Goal: Information Seeking & Learning: Understand process/instructions

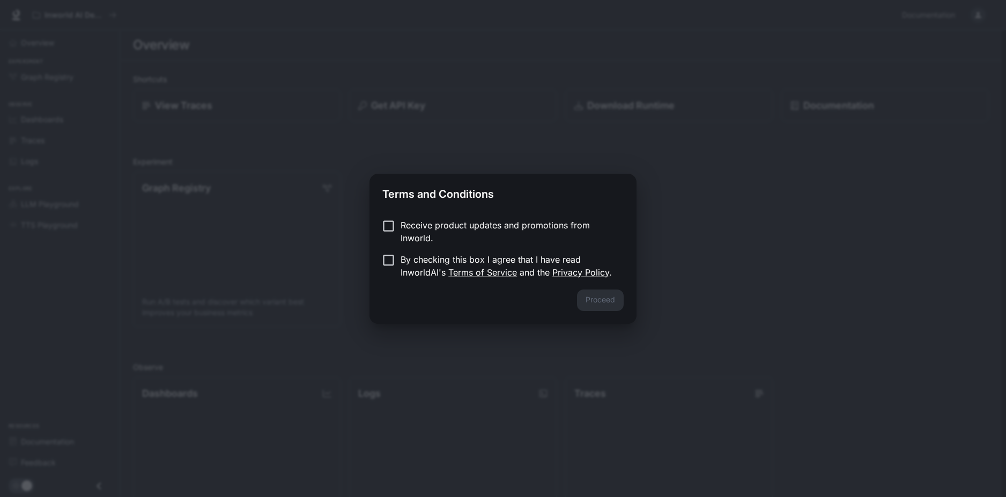
click at [390, 218] on div "Receive product updates and promotions from Inworld. By checking this box I agr…" at bounding box center [503, 249] width 267 height 79
click at [587, 304] on button "Proceed" at bounding box center [600, 300] width 47 height 21
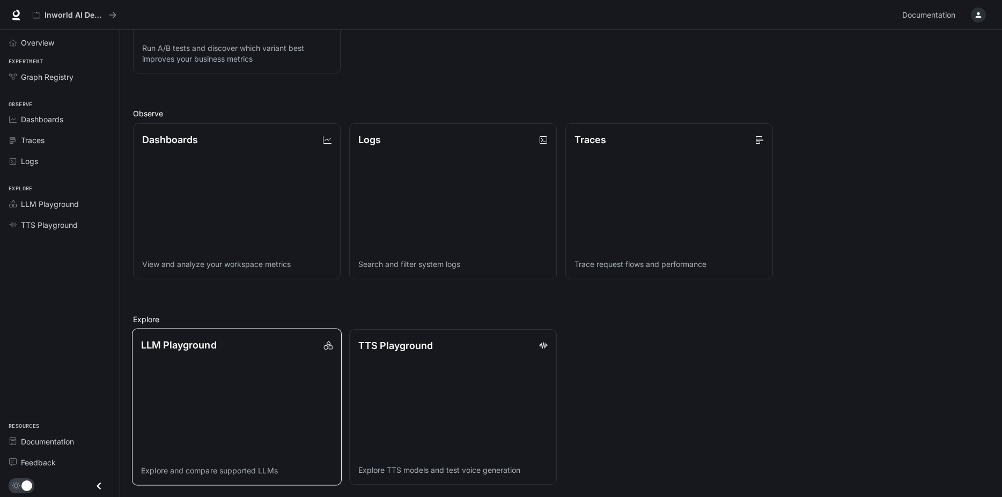
scroll to position [254, 0]
click at [74, 223] on span "TTS Playground" at bounding box center [49, 224] width 57 height 11
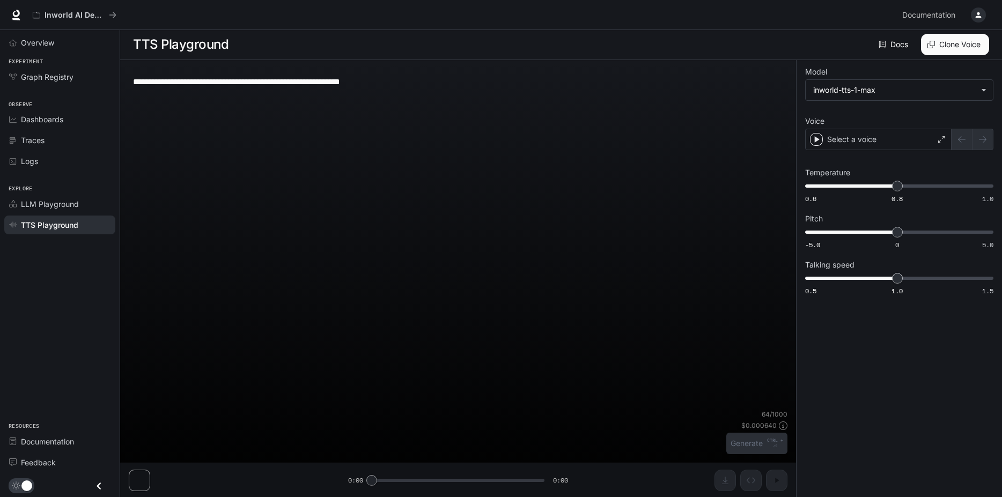
scroll to position [1, 0]
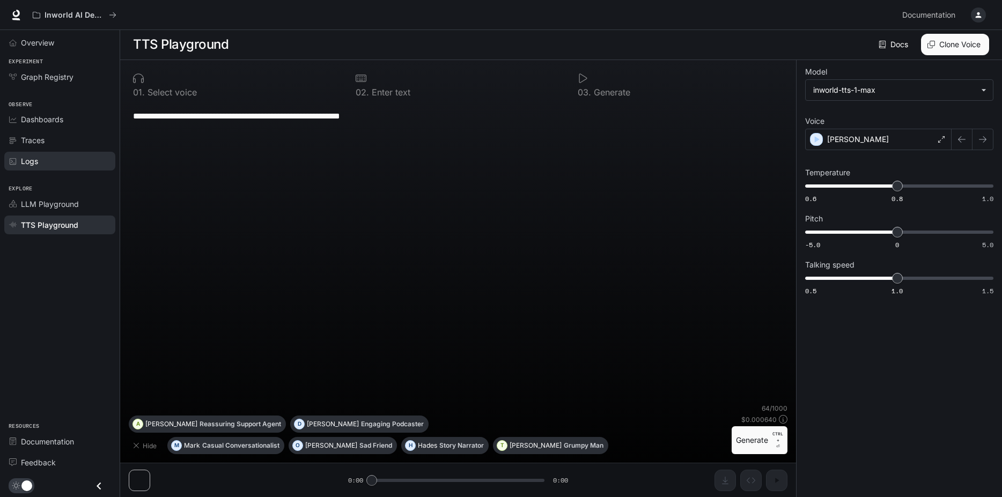
click at [70, 153] on link "Logs" at bounding box center [59, 161] width 111 height 19
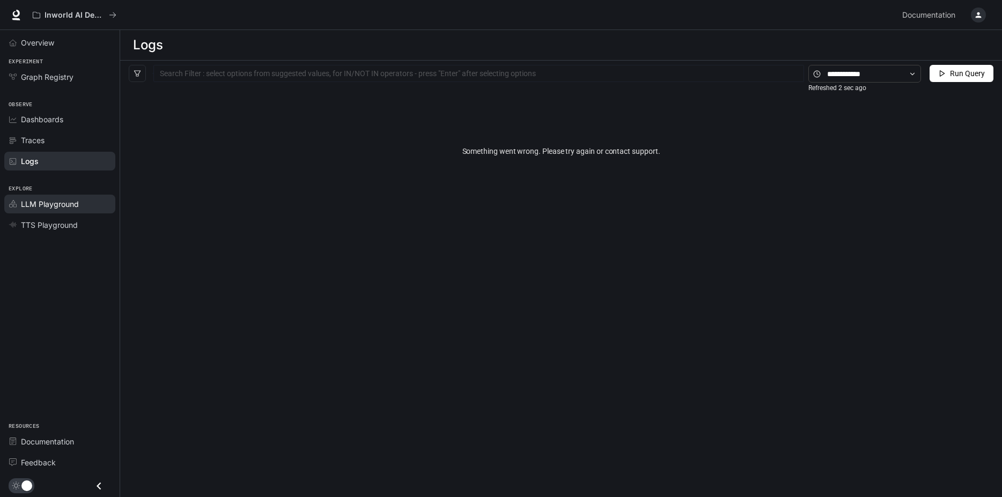
click at [49, 204] on span "LLM Playground" at bounding box center [50, 204] width 58 height 11
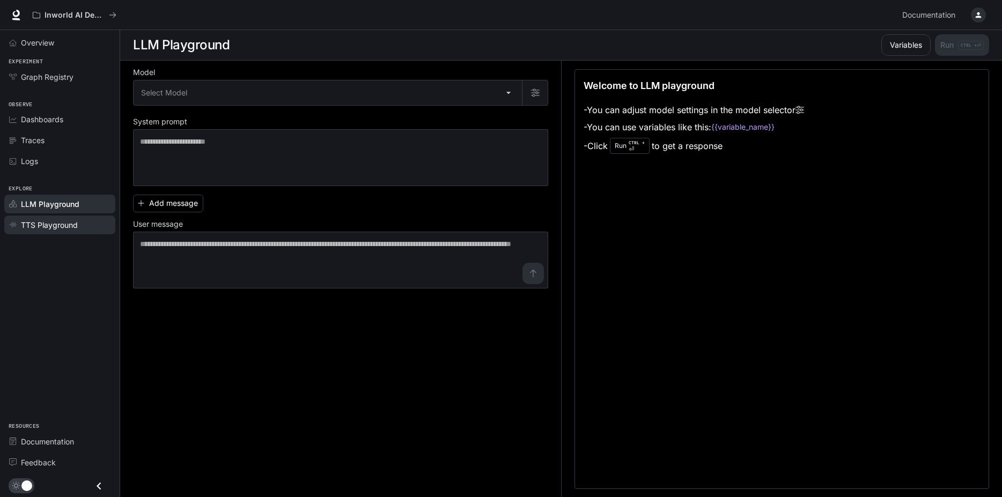
click at [64, 224] on span "TTS Playground" at bounding box center [49, 224] width 57 height 11
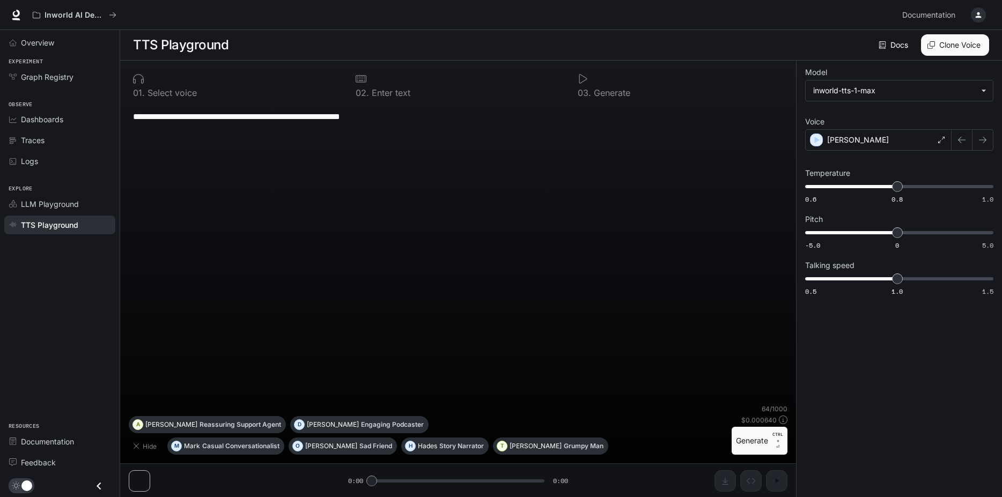
click at [750, 443] on button "Generate CTRL + ⏎" at bounding box center [760, 441] width 56 height 28
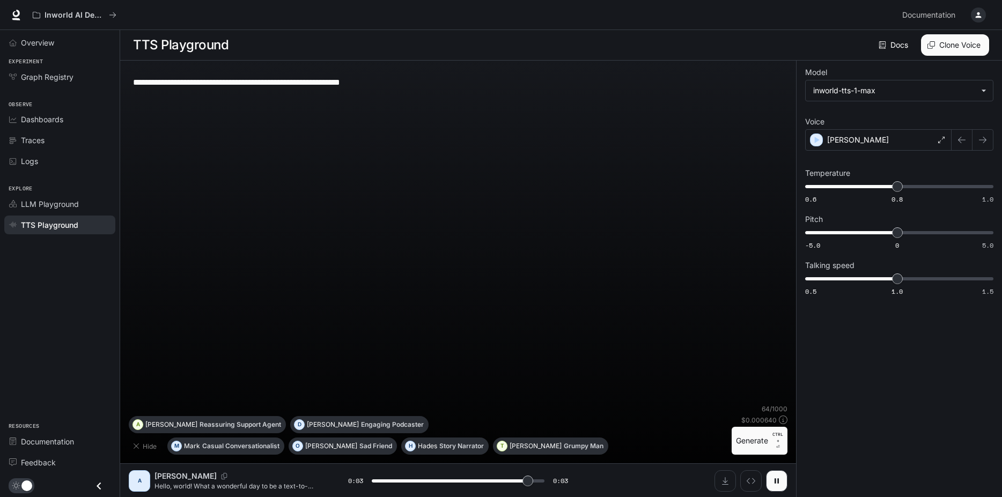
type input "*"
drag, startPoint x: 901, startPoint y: 188, endPoint x: 1008, endPoint y: 188, distance: 106.2
click at [1002, 188] on html "**********" at bounding box center [501, 249] width 1002 height 498
type input "****"
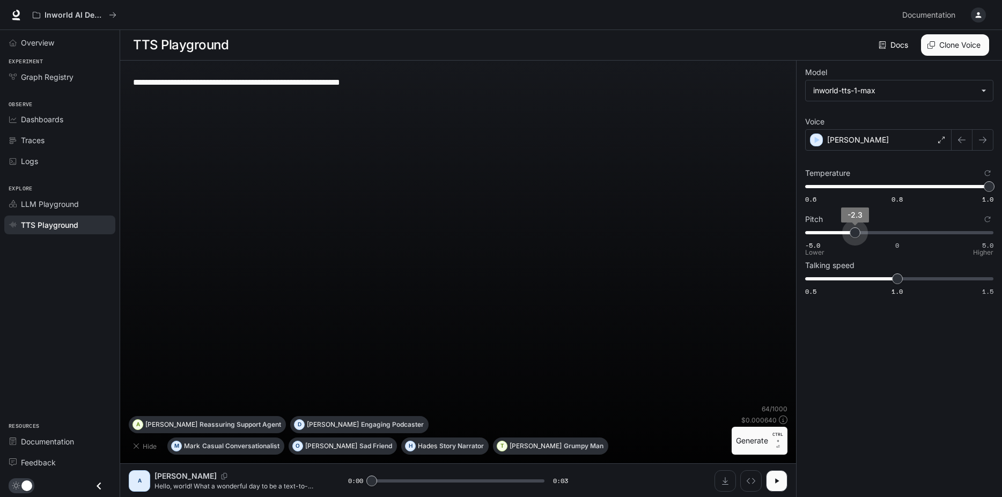
drag, startPoint x: 892, startPoint y: 231, endPoint x: 828, endPoint y: 232, distance: 64.4
click at [850, 232] on span "-2.3" at bounding box center [855, 232] width 11 height 11
click at [762, 441] on button "Generate CTRL + ⏎" at bounding box center [760, 441] width 56 height 28
type input "*"
type input "***"
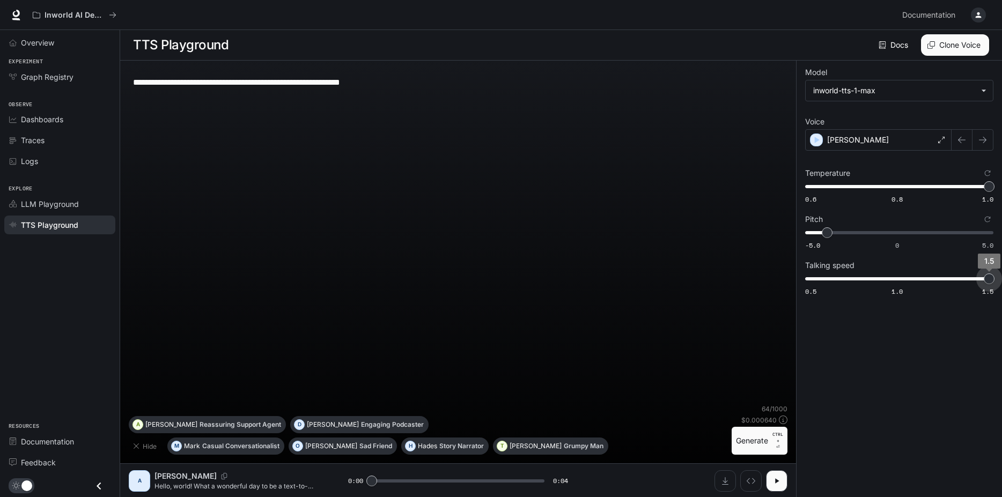
drag, startPoint x: 895, startPoint y: 280, endPoint x: 1008, endPoint y: 284, distance: 112.2
click at [1002, 284] on html "**********" at bounding box center [501, 249] width 1002 height 498
click at [750, 451] on button "Generate CTRL + ⏎" at bounding box center [760, 441] width 56 height 28
type input "*"
type input "***"
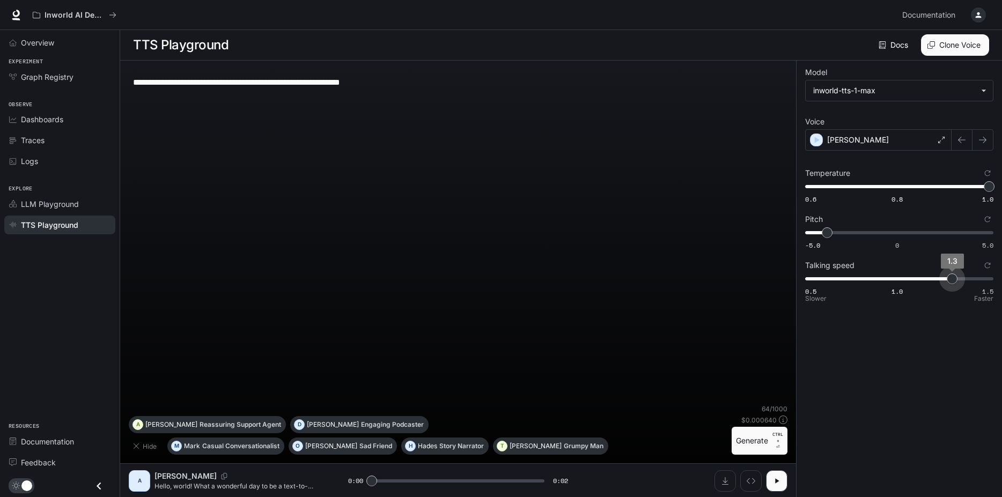
drag, startPoint x: 953, startPoint y: 280, endPoint x: 947, endPoint y: 281, distance: 6.5
click at [947, 281] on span "0.5 1.0 1.5 1.3" at bounding box center [897, 279] width 184 height 16
click at [872, 138] on div "[PERSON_NAME]" at bounding box center [878, 139] width 146 height 21
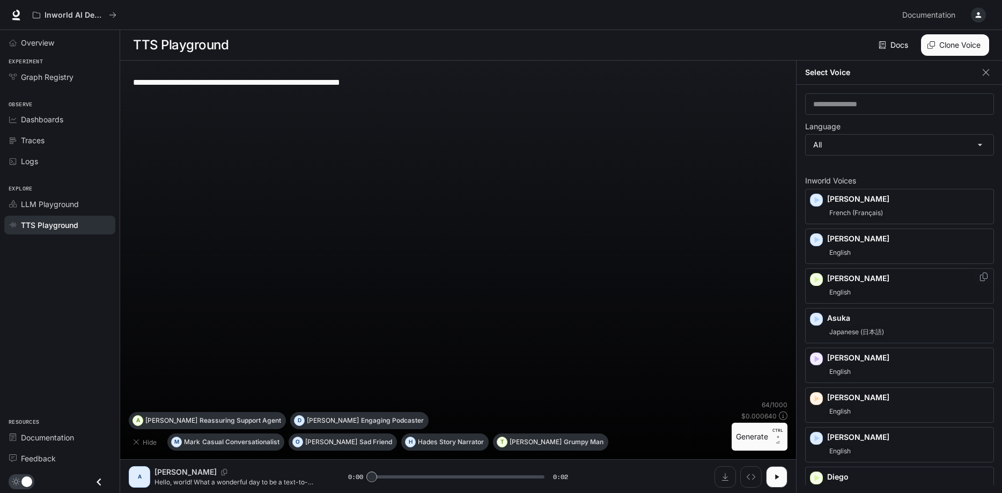
click at [868, 282] on p "[PERSON_NAME]" at bounding box center [908, 278] width 162 height 11
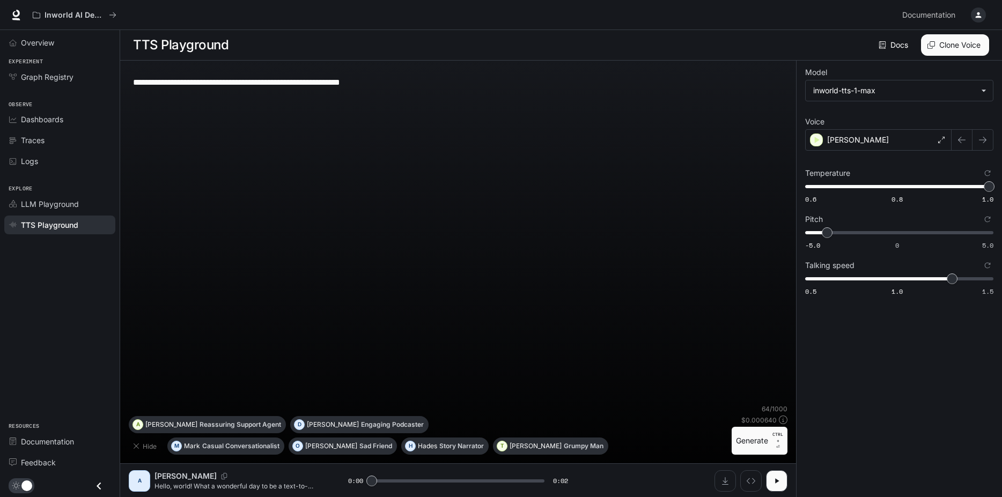
click at [755, 441] on button "Generate CTRL + ⏎" at bounding box center [760, 441] width 56 height 28
type input "*"
click at [55, 45] on div "Overview" at bounding box center [66, 42] width 90 height 11
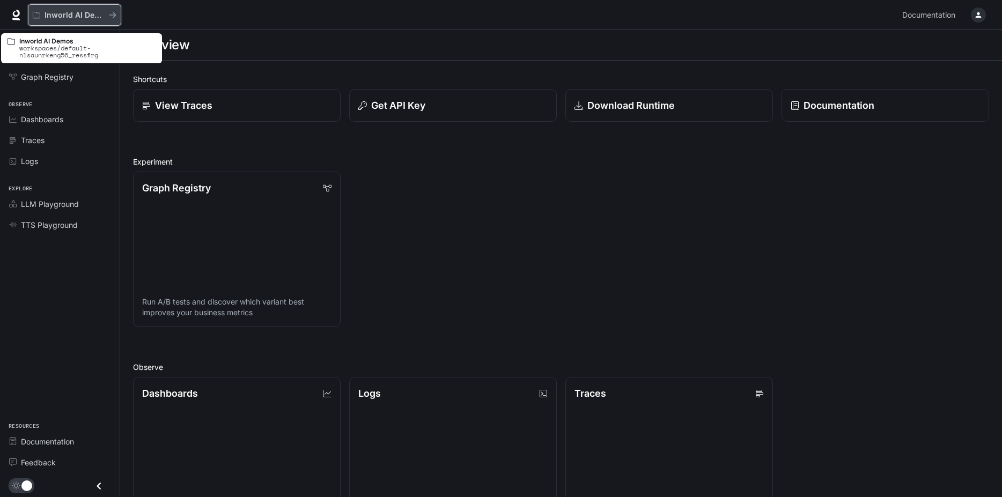
click at [93, 17] on p "Inworld AI Demos" at bounding box center [75, 15] width 60 height 9
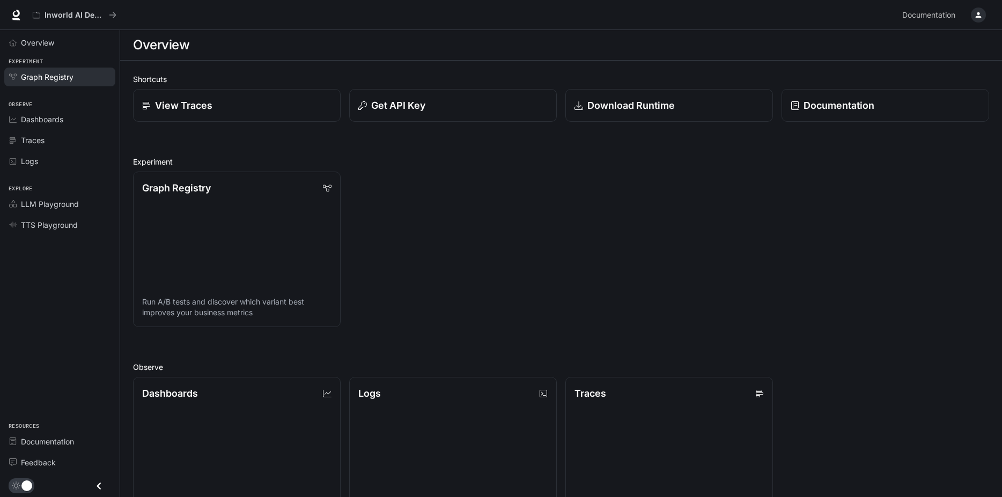
click at [72, 84] on link "Graph Registry" at bounding box center [59, 77] width 111 height 19
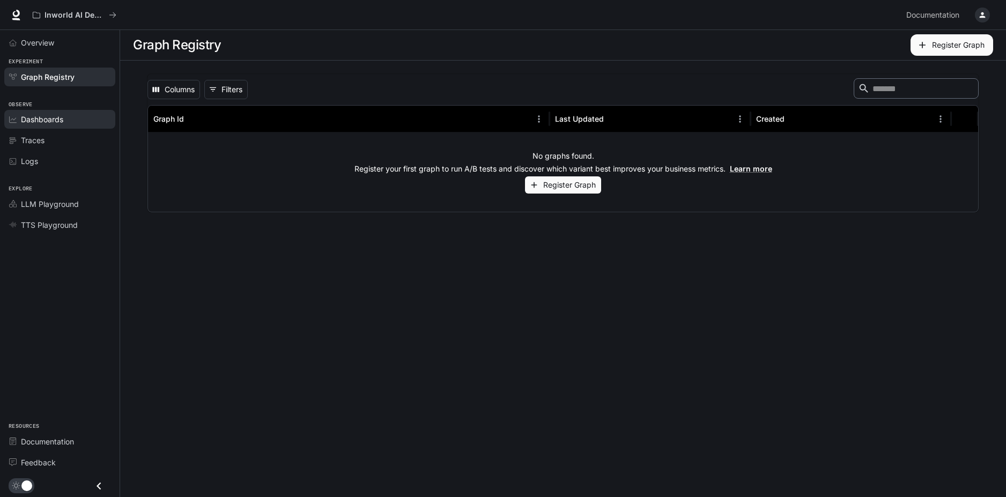
click at [78, 116] on div "Dashboards" at bounding box center [66, 119] width 90 height 11
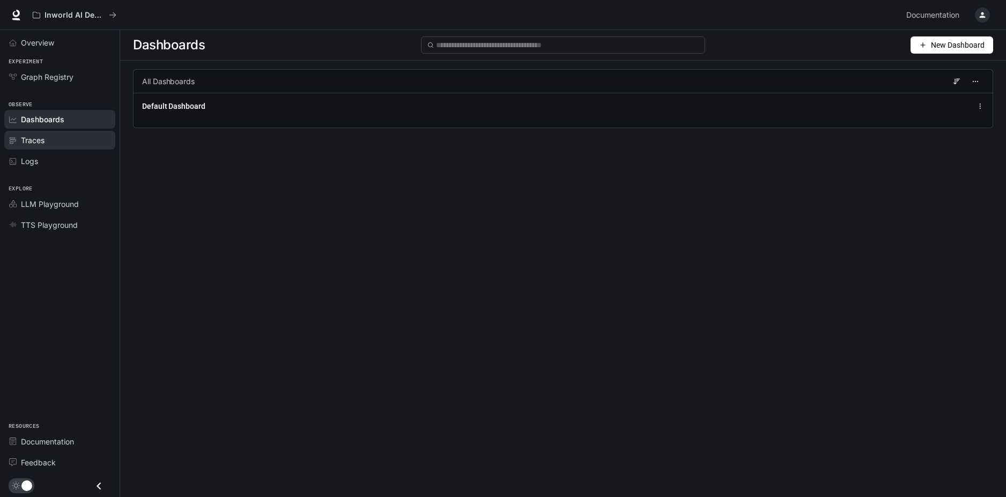
click at [71, 141] on div "Traces" at bounding box center [66, 140] width 90 height 11
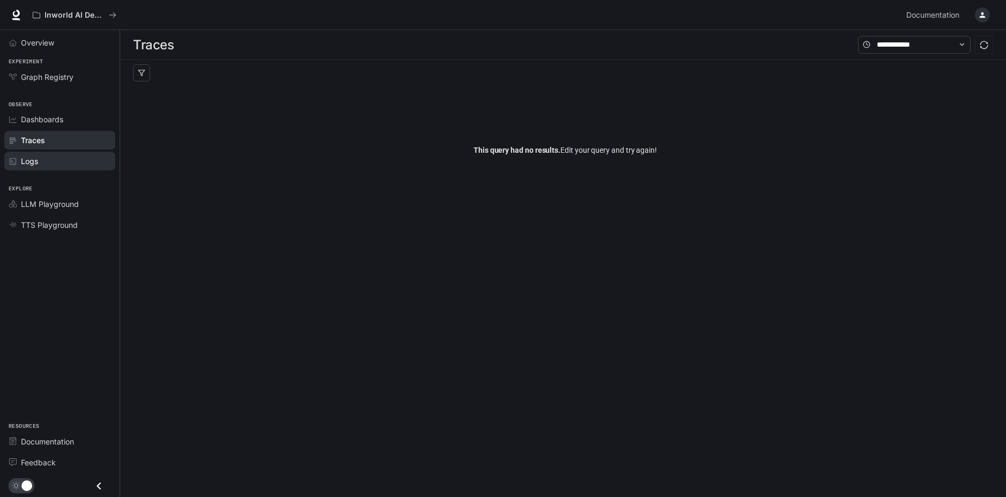
click at [61, 158] on div "Logs" at bounding box center [66, 161] width 90 height 11
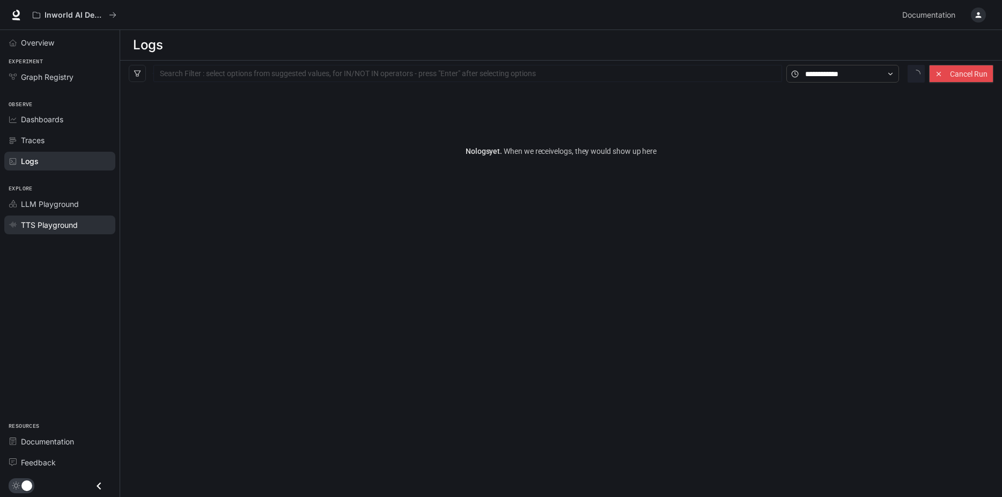
click at [53, 225] on span "TTS Playground" at bounding box center [49, 224] width 57 height 11
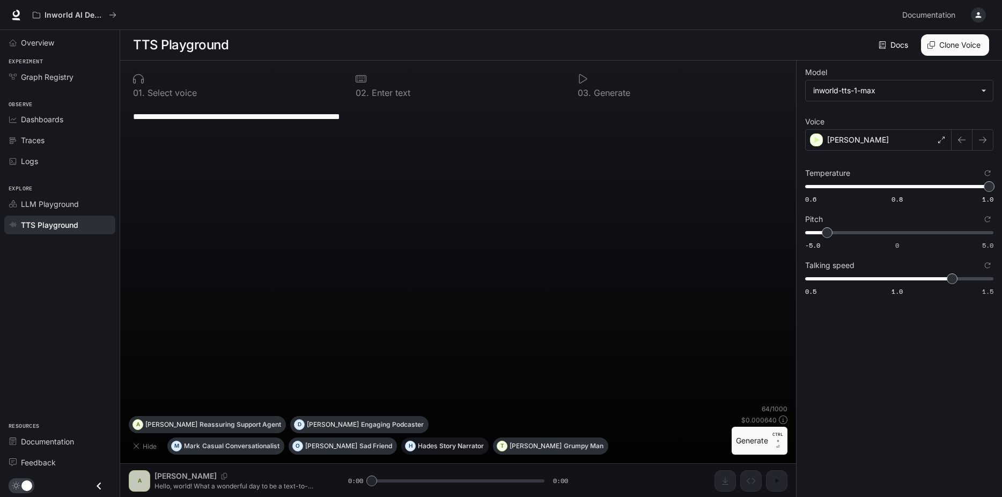
scroll to position [1, 0]
click at [49, 39] on span "Overview" at bounding box center [37, 42] width 33 height 11
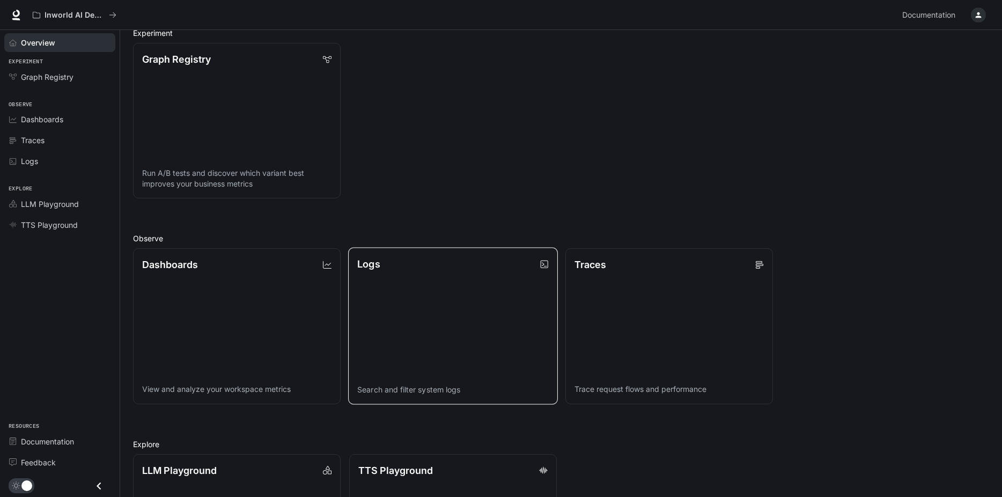
scroll to position [254, 0]
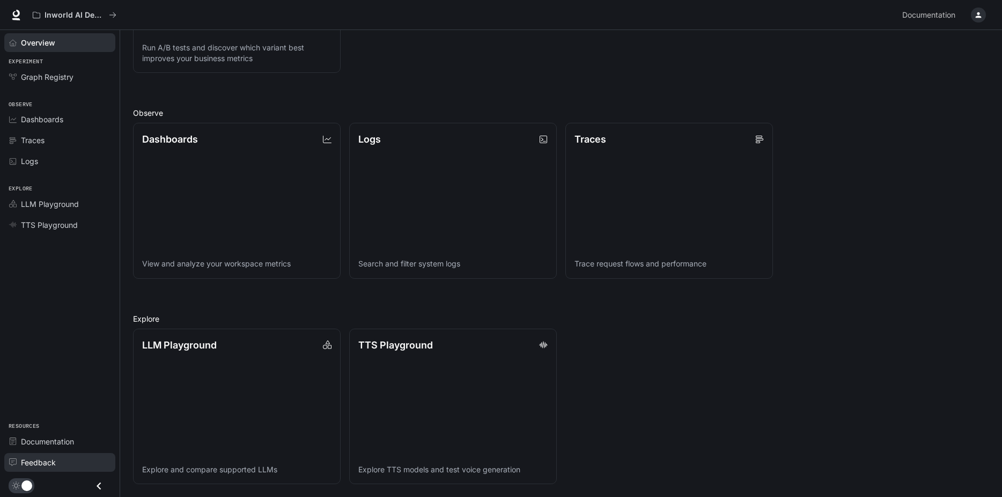
click at [64, 455] on link "Feedback" at bounding box center [59, 462] width 111 height 19
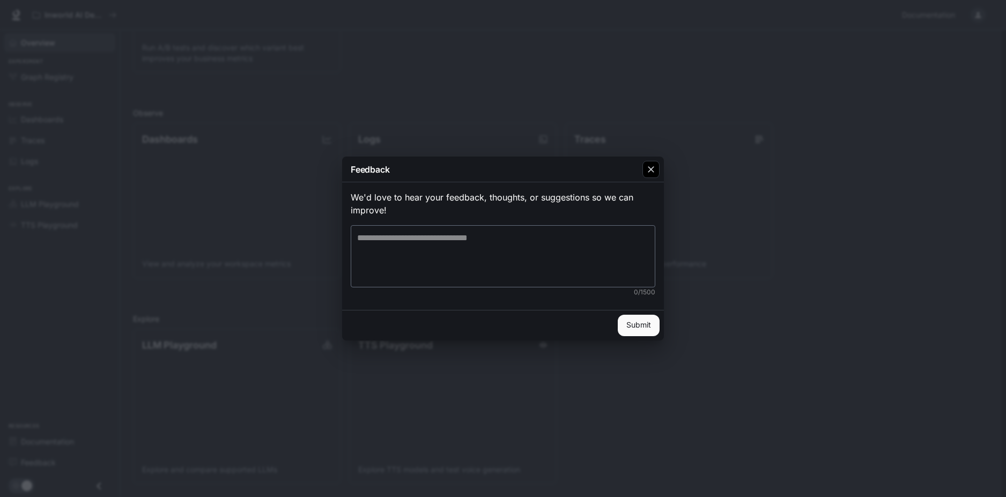
click at [656, 168] on icon "button" at bounding box center [651, 169] width 11 height 11
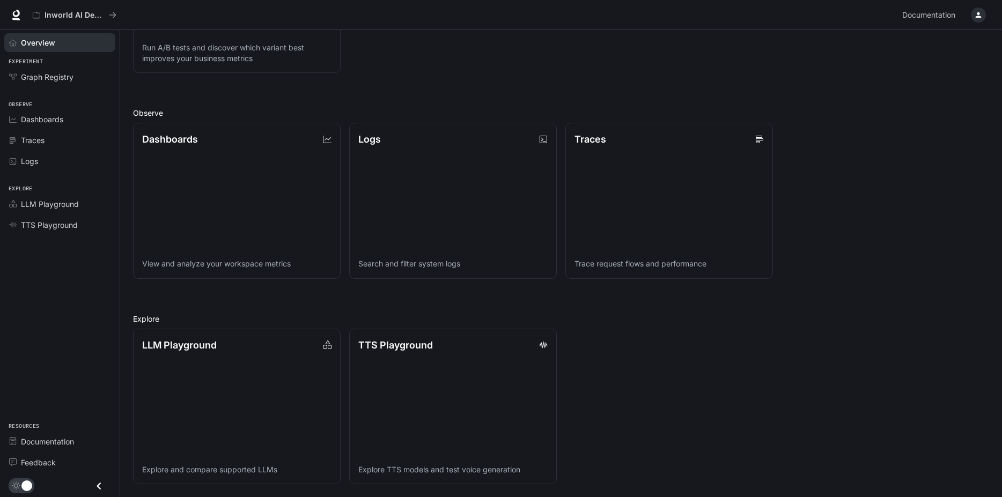
click at [102, 487] on icon "Close drawer" at bounding box center [99, 486] width 14 height 14
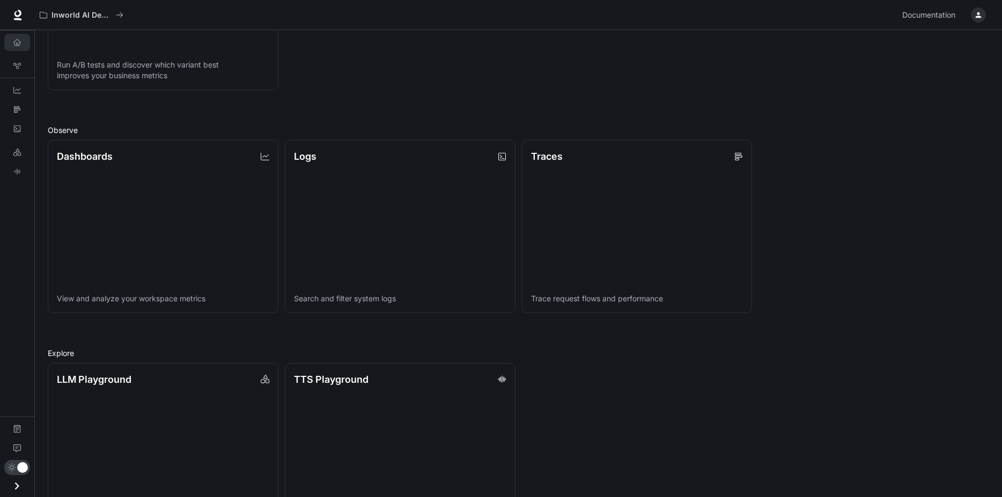
click at [16, 489] on icon "Open drawer" at bounding box center [17, 486] width 4 height 8
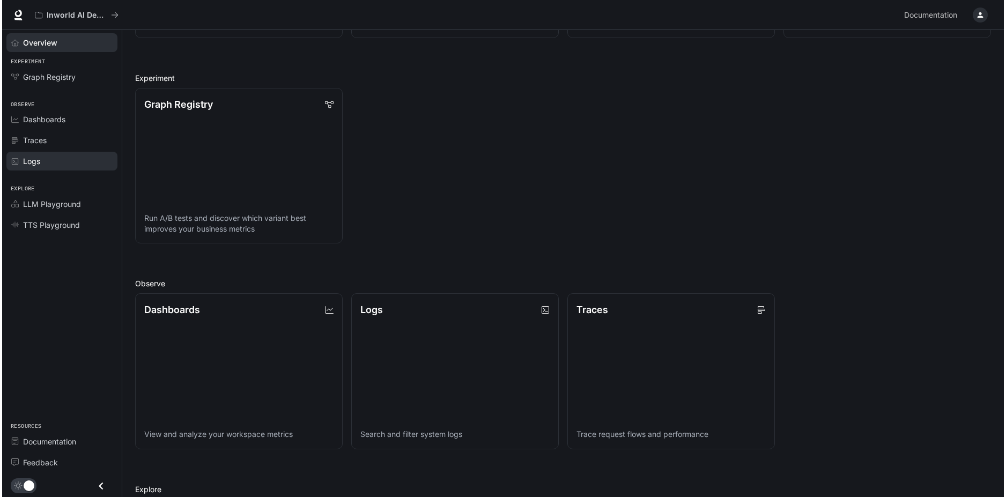
scroll to position [0, 0]
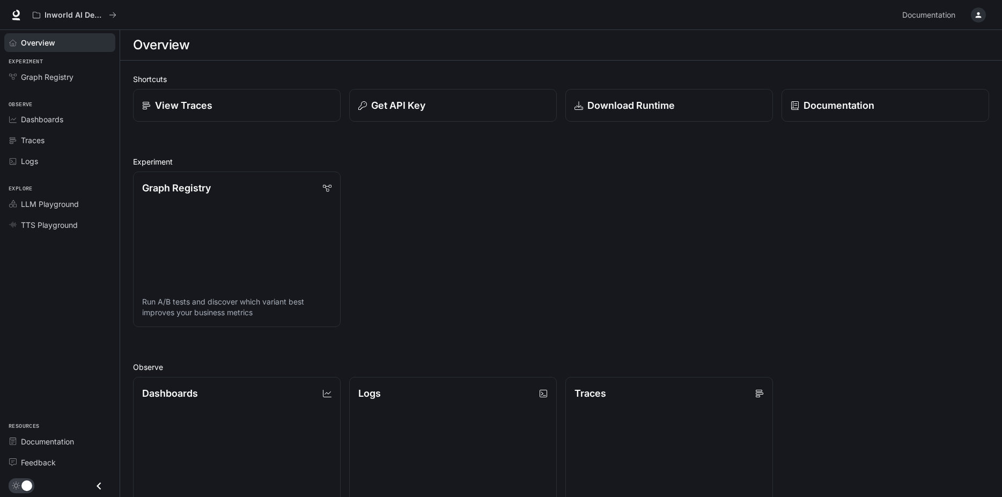
click at [984, 11] on div "button" at bounding box center [978, 15] width 15 height 15
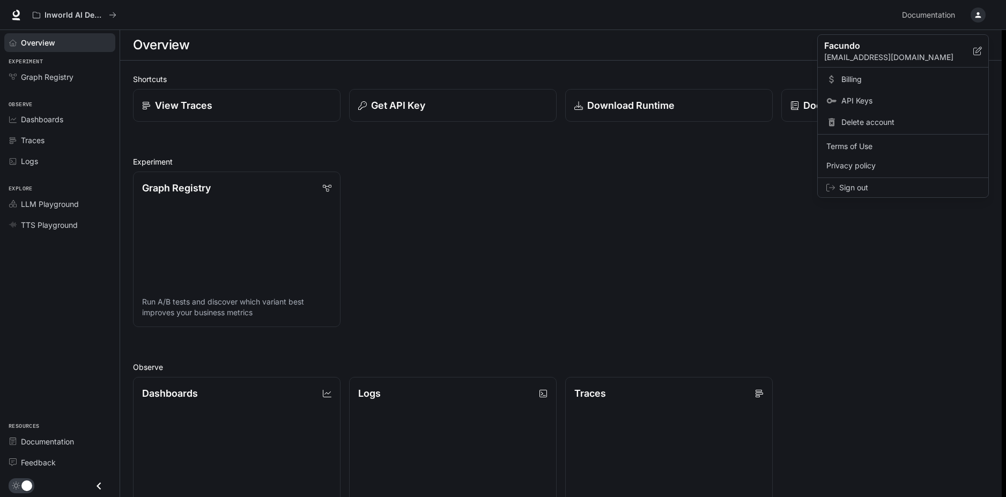
click at [947, 17] on div at bounding box center [503, 248] width 1006 height 497
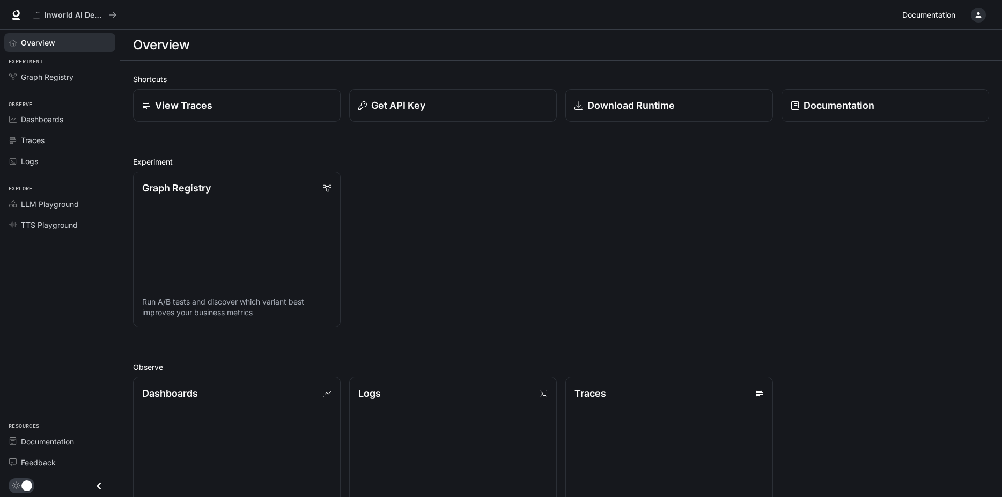
click at [947, 16] on span "Documentation" at bounding box center [928, 15] width 53 height 13
